Goal: Transaction & Acquisition: Subscribe to service/newsletter

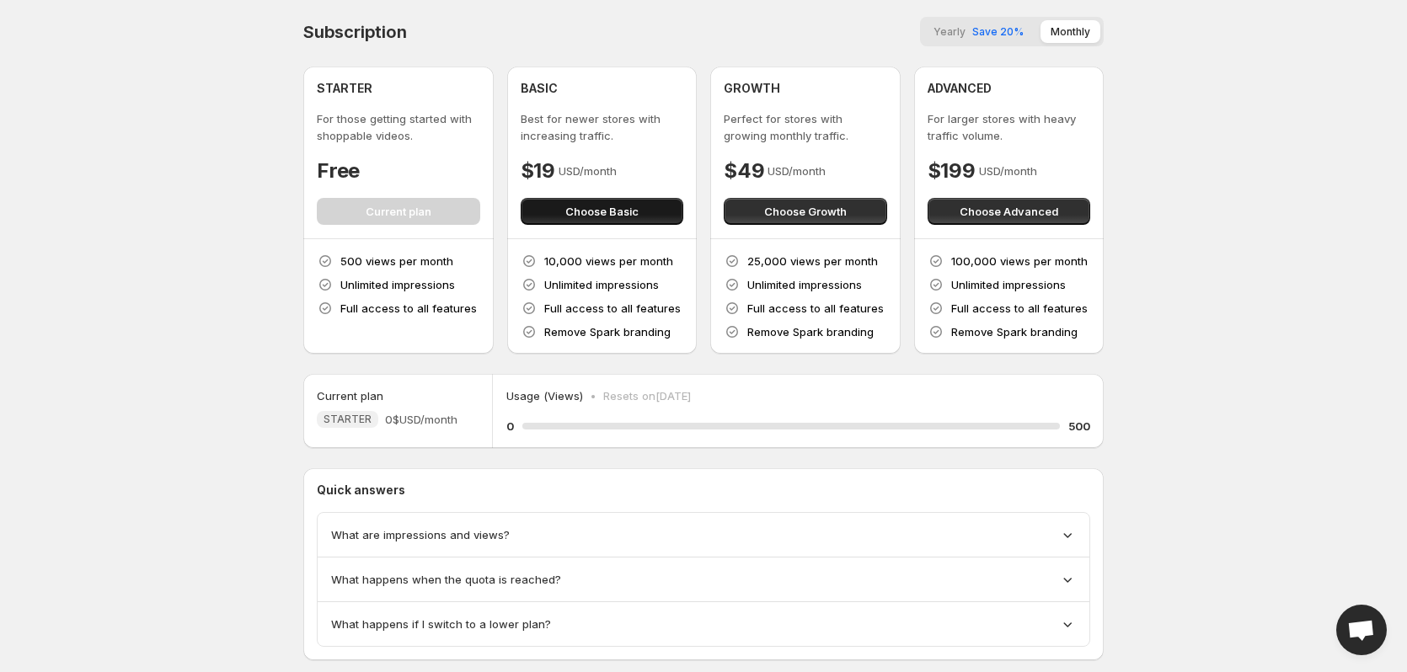
click at [583, 217] on span "Choose Basic" at bounding box center [601, 211] width 73 height 17
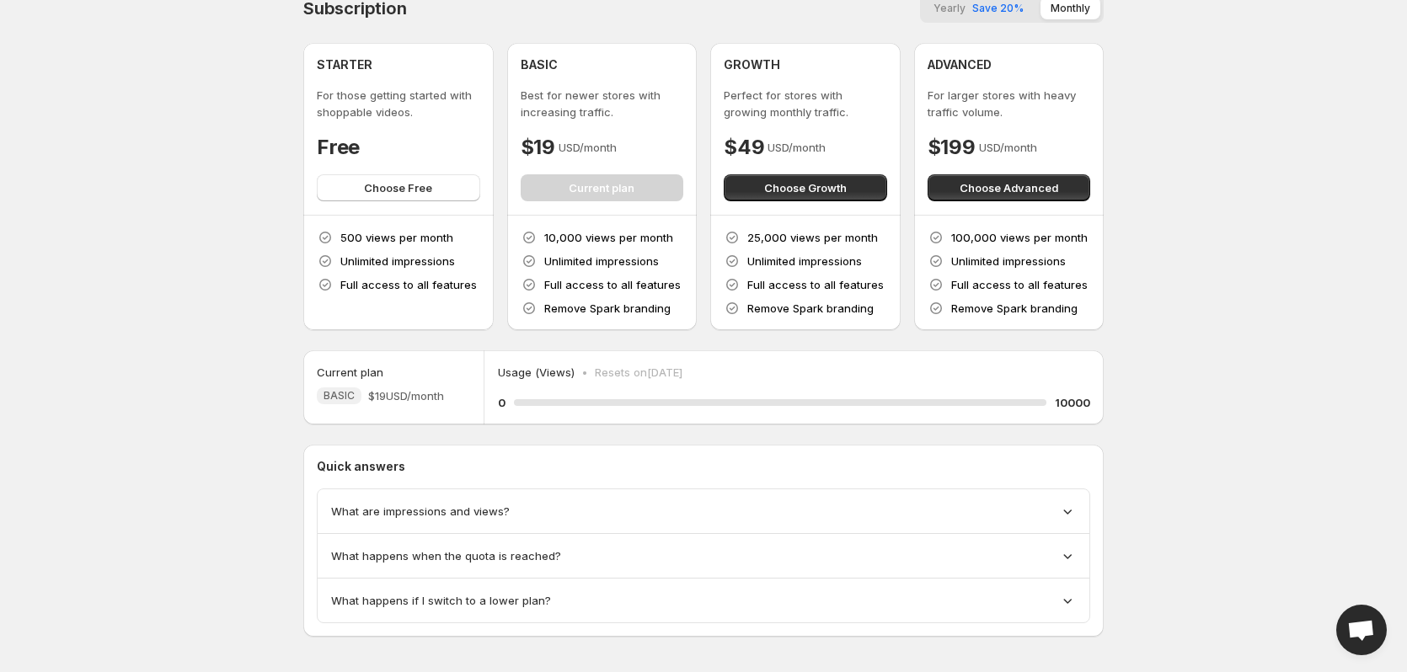
scroll to position [37, 0]
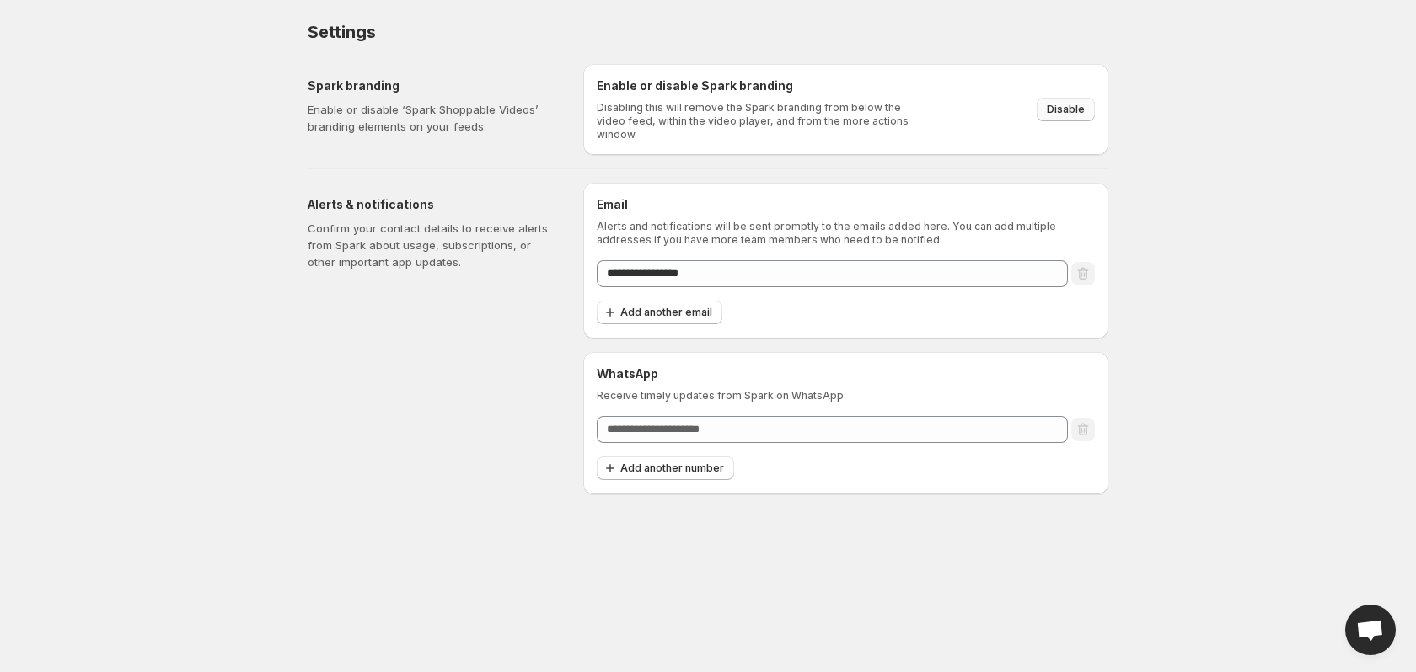
click at [1068, 109] on span "Disable" at bounding box center [1066, 109] width 38 height 13
click at [1253, 142] on body "**********" at bounding box center [708, 336] width 1416 height 672
click at [970, 33] on div "Settings" at bounding box center [708, 32] width 801 height 24
click at [997, 35] on div "Settings" at bounding box center [708, 32] width 801 height 24
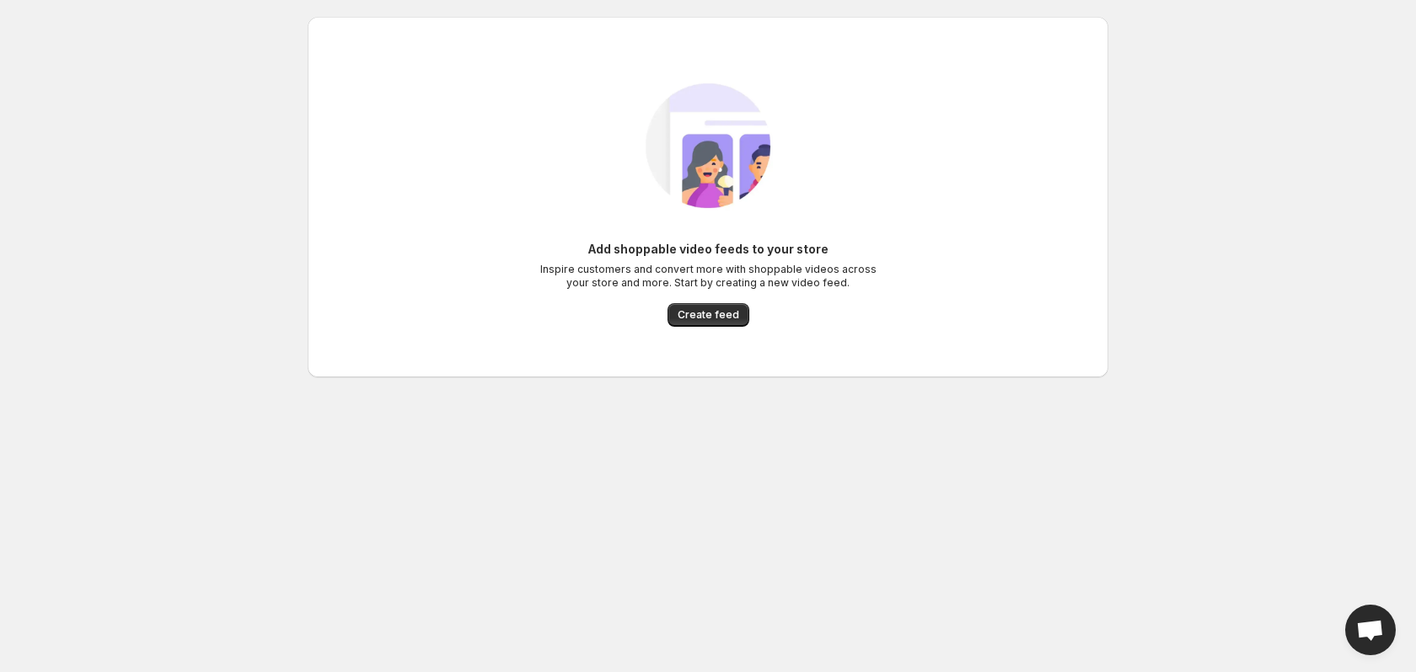
click at [241, 320] on body "Home Feeds Videos Subscription Settings Add shoppable video feeds to your store…" at bounding box center [708, 336] width 1416 height 672
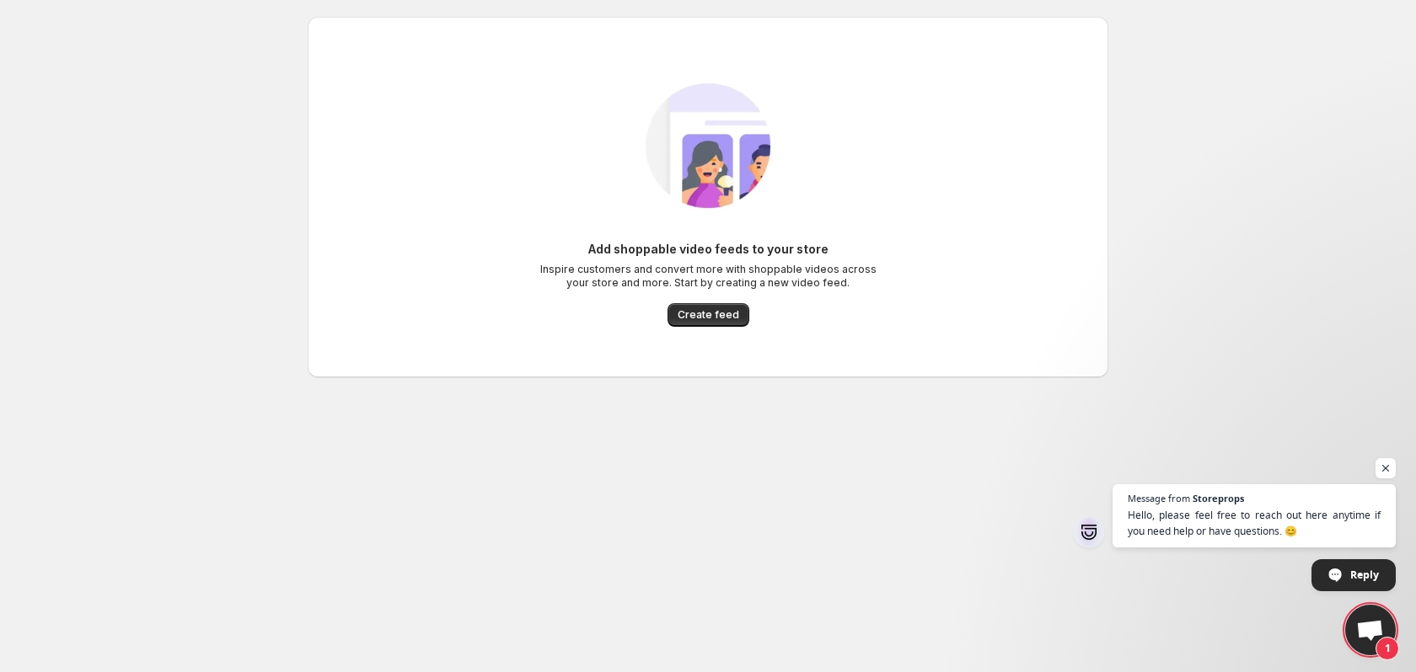
click at [471, 292] on div "Add shoppable video feeds to your store Inspire customers and convert more with…" at bounding box center [708, 197] width 774 height 293
